Goal: Task Accomplishment & Management: Manage account settings

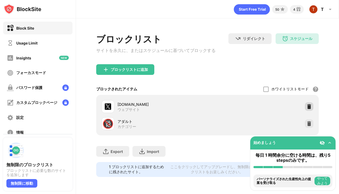
click at [306, 109] on img at bounding box center [308, 106] width 5 height 5
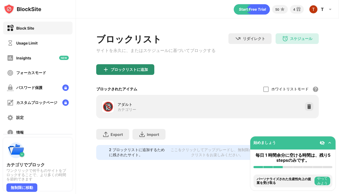
click at [141, 70] on div "ブロックリストに追加" at bounding box center [129, 69] width 37 height 4
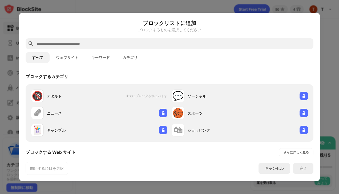
click at [71, 59] on button "ウェブサイト" at bounding box center [67, 57] width 35 height 11
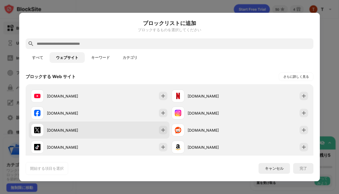
click at [145, 129] on div "[DOMAIN_NAME]" at bounding box center [99, 129] width 141 height 17
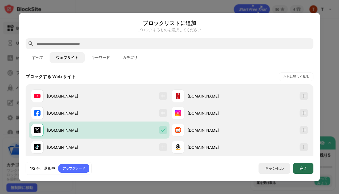
click at [296, 169] on div "完了" at bounding box center [303, 168] width 20 height 11
